Goal: Transaction & Acquisition: Subscribe to service/newsletter

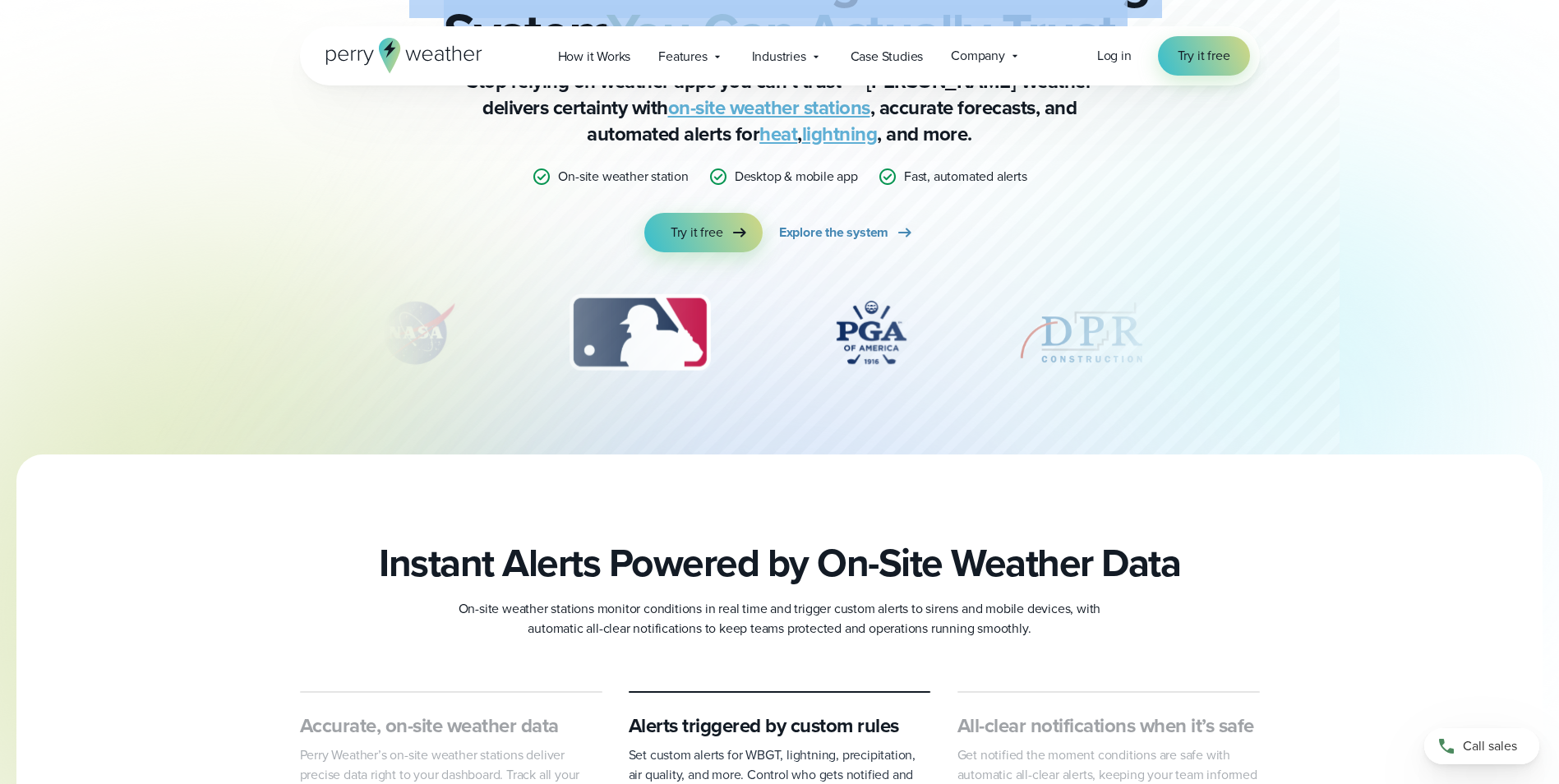
scroll to position [82, 0]
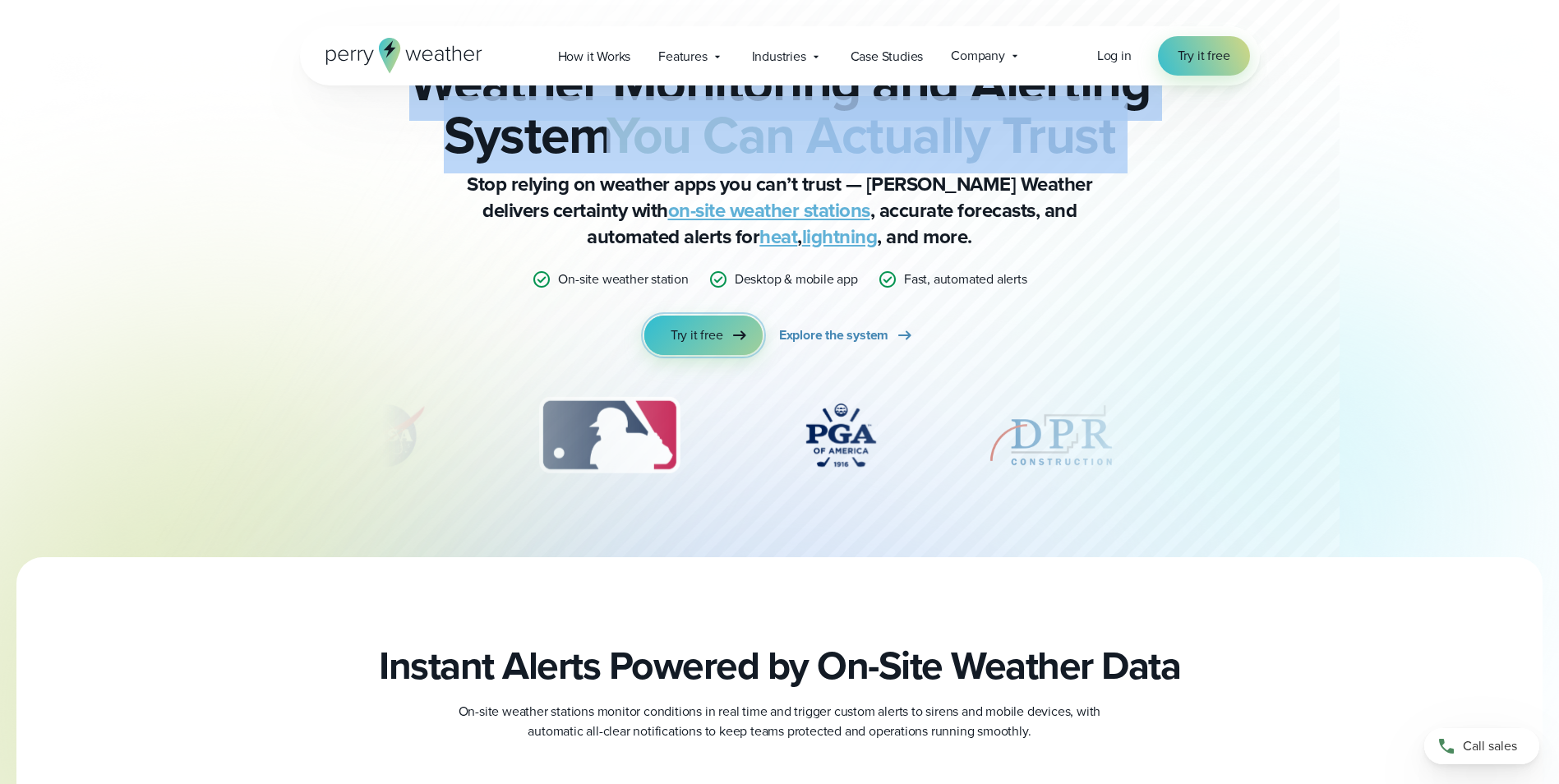
click at [733, 333] on icon at bounding box center [739, 335] width 20 height 20
